Goal: Task Accomplishment & Management: Use online tool/utility

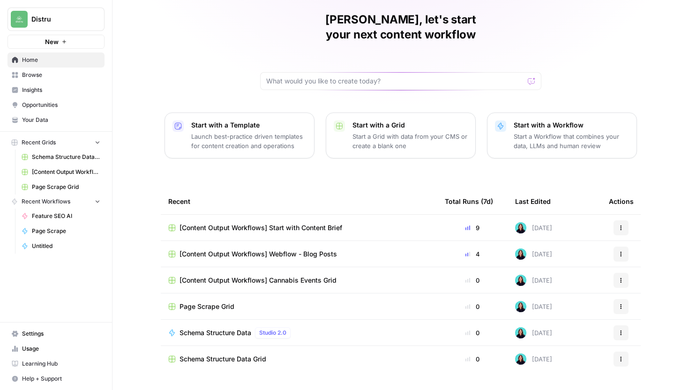
scroll to position [41, 0]
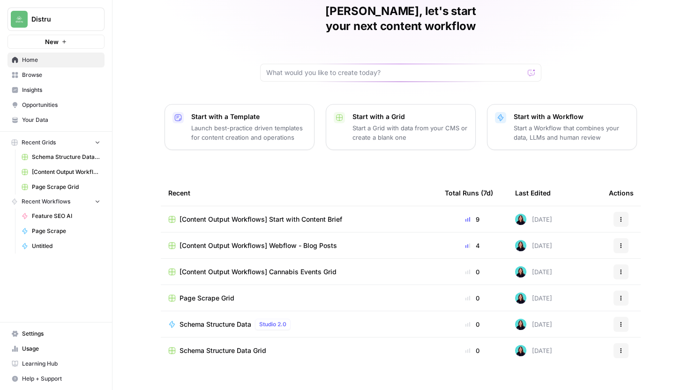
click at [324, 241] on span "[Content Output Workflows] Webflow - Blog Posts" at bounding box center [259, 245] width 158 height 9
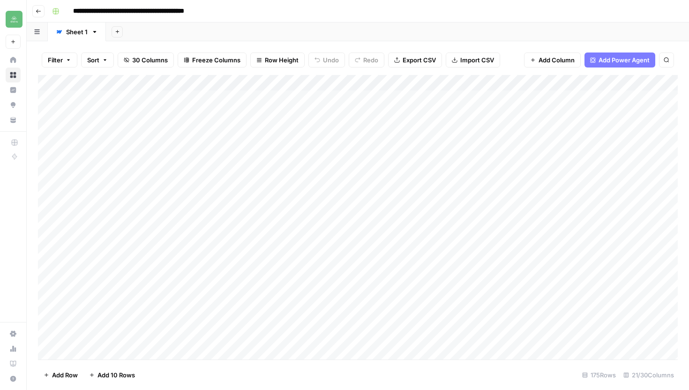
click at [149, 80] on div "Add Column" at bounding box center [358, 217] width 640 height 285
click at [106, 126] on span "Run Import" at bounding box center [125, 127] width 73 height 9
click at [185, 129] on span "All Rows" at bounding box center [190, 129] width 59 height 9
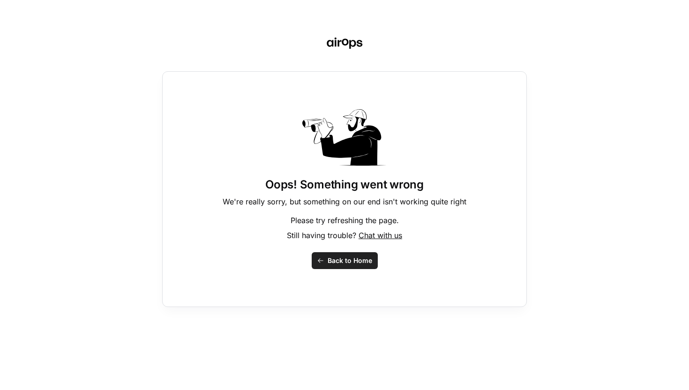
click at [326, 256] on button "Back to Home" at bounding box center [345, 260] width 66 height 17
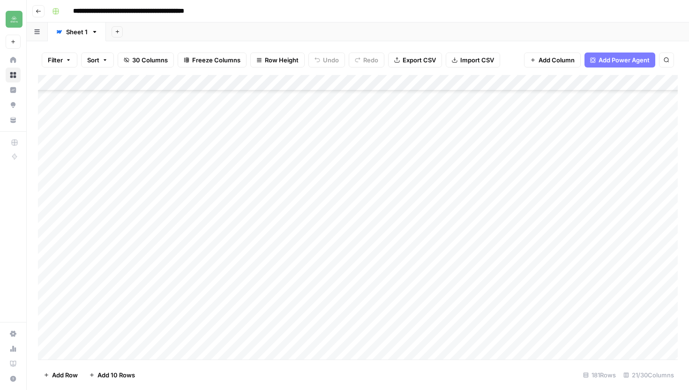
scroll to position [2633, 0]
click at [583, 255] on div "Add Column" at bounding box center [358, 217] width 640 height 285
type textarea "**********"
click at [672, 281] on div "Add Column" at bounding box center [358, 217] width 640 height 285
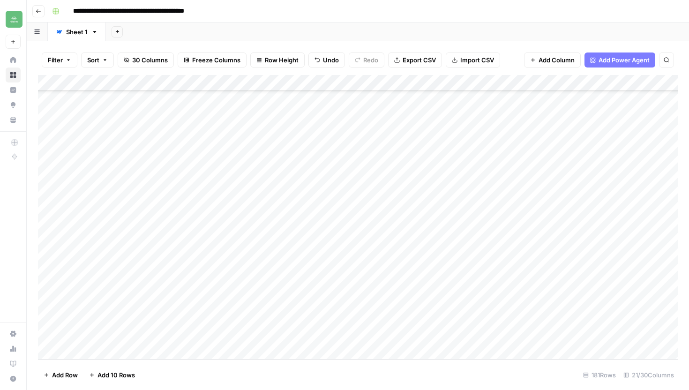
click at [670, 257] on div "Add Column" at bounding box center [358, 217] width 640 height 285
click at [350, 256] on div "Add Column" at bounding box center [358, 217] width 640 height 285
click at [400, 257] on div "Add Column" at bounding box center [358, 217] width 640 height 285
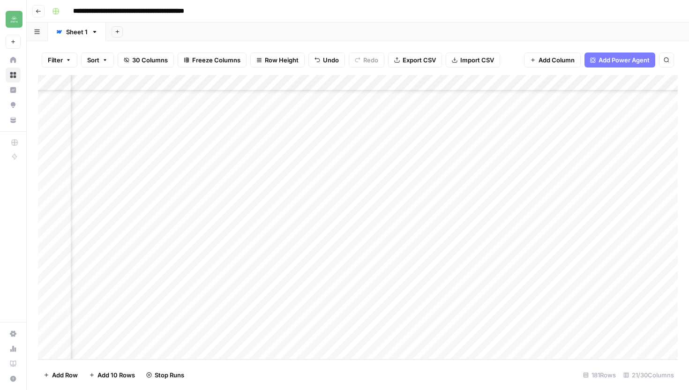
click at [434, 254] on div "Add Column" at bounding box center [358, 217] width 640 height 285
click at [349, 256] on div "Add Column" at bounding box center [358, 217] width 640 height 285
click at [156, 256] on div "Add Column" at bounding box center [358, 217] width 640 height 285
click at [311, 256] on div "Add Column" at bounding box center [358, 217] width 640 height 285
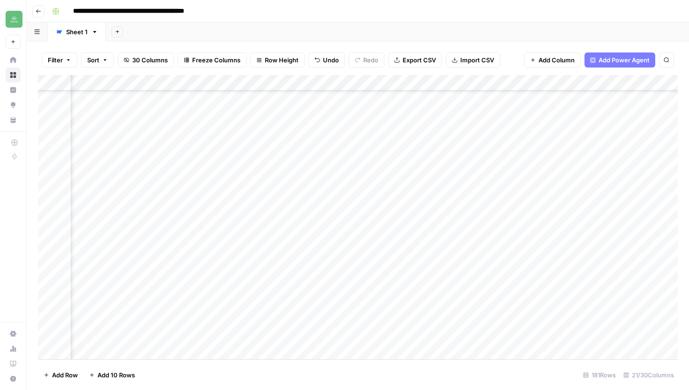
click at [311, 256] on div "Add Column" at bounding box center [358, 217] width 640 height 285
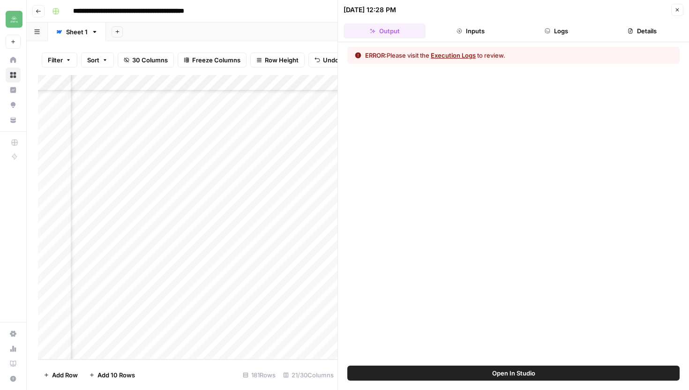
click at [109, 255] on div "Add Column" at bounding box center [188, 217] width 300 height 285
click at [112, 257] on textarea "**********" at bounding box center [180, 256] width 150 height 13
click at [160, 257] on textarea "**********" at bounding box center [180, 256] width 150 height 13
type textarea "**********"
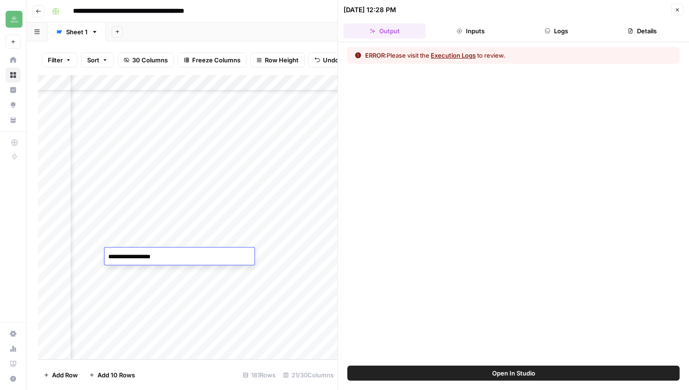
click at [299, 257] on div "Add Column" at bounding box center [188, 217] width 300 height 285
click at [682, 12] on button "Close" at bounding box center [678, 10] width 12 height 12
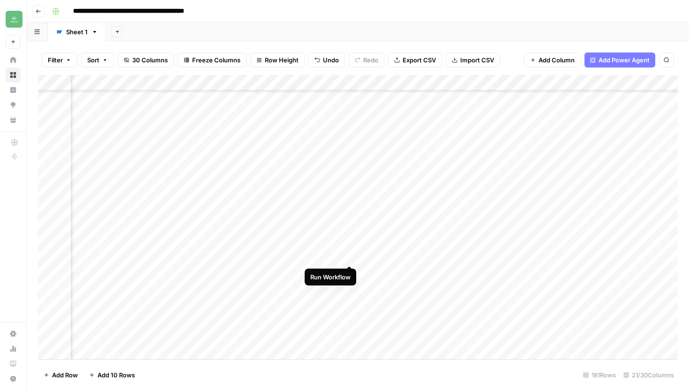
click at [351, 255] on div "Add Column" at bounding box center [358, 217] width 640 height 285
click at [301, 255] on div "Add Column" at bounding box center [358, 217] width 640 height 285
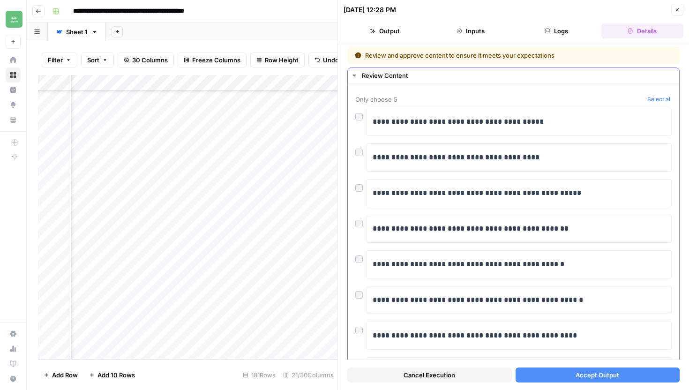
click at [356, 194] on div "**********" at bounding box center [514, 193] width 317 height 28
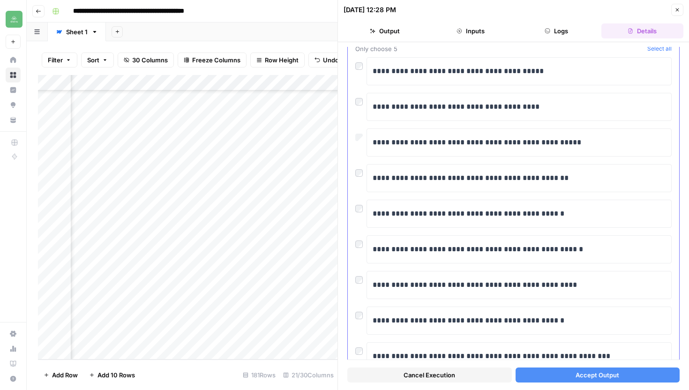
scroll to position [55, 0]
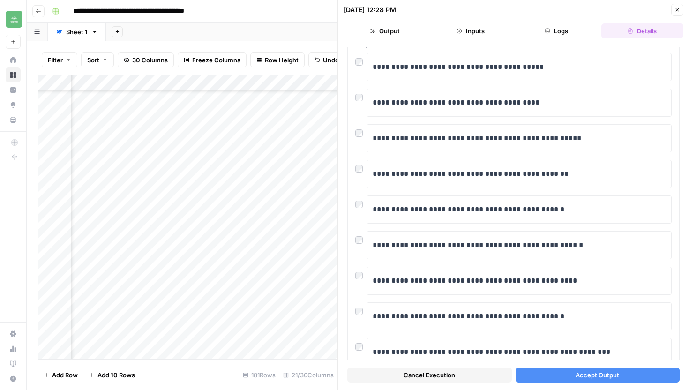
click at [584, 379] on span "Accept Output" at bounding box center [598, 375] width 44 height 9
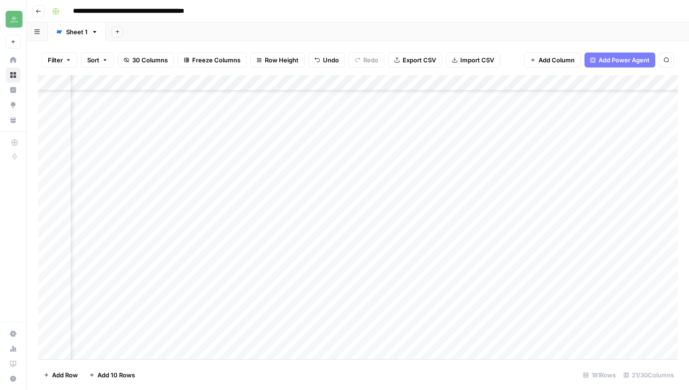
scroll to position [2633, 1106]
click at [442, 257] on div "Add Column" at bounding box center [358, 217] width 640 height 285
